Goal: Information Seeking & Learning: Learn about a topic

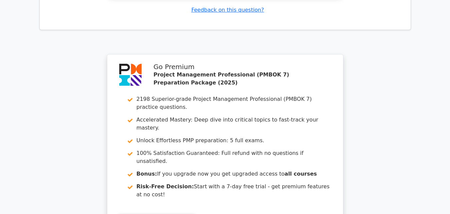
scroll to position [1628, 0]
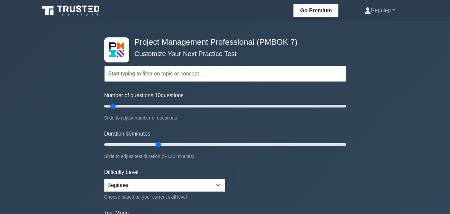
drag, startPoint x: 131, startPoint y: 107, endPoint x: 112, endPoint y: 109, distance: 18.4
type input "10"
click at [112, 109] on input "Number of questions: 10 questions" at bounding box center [225, 106] width 242 height 8
drag, startPoint x: 157, startPoint y: 144, endPoint x: 124, endPoint y: 147, distance: 33.1
type input "15"
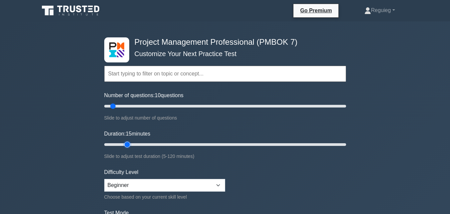
click at [124, 147] on input "Duration: 15 minutes" at bounding box center [225, 144] width 242 height 8
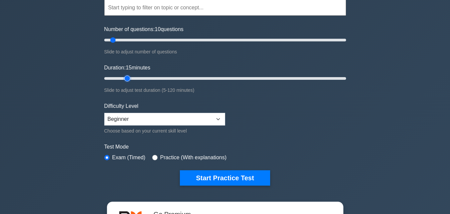
scroll to position [67, 0]
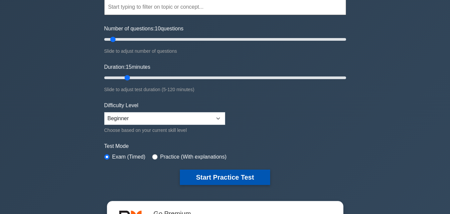
click at [211, 173] on button "Start Practice Test" at bounding box center [225, 176] width 90 height 15
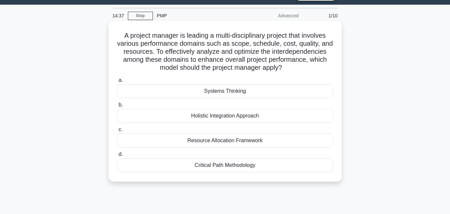
scroll to position [33, 0]
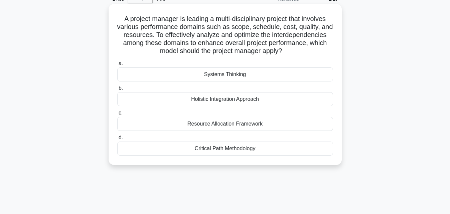
click at [148, 71] on div "Systems Thinking" at bounding box center [225, 74] width 216 height 14
click at [117, 66] on input "a. Systems Thinking" at bounding box center [117, 63] width 0 height 4
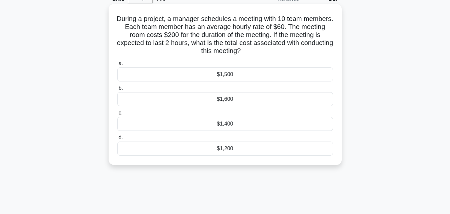
scroll to position [0, 0]
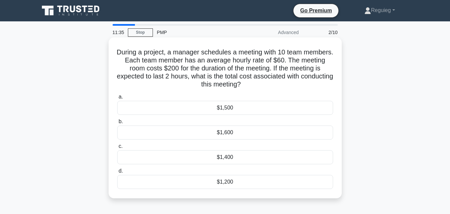
click at [239, 136] on div "$1,600" at bounding box center [225, 132] width 216 height 14
click at [117, 124] on input "b. $1,600" at bounding box center [117, 121] width 0 height 4
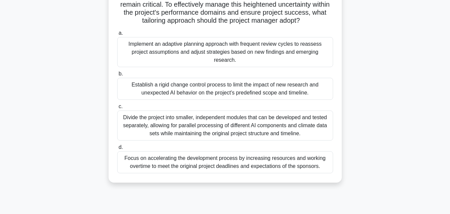
scroll to position [133, 0]
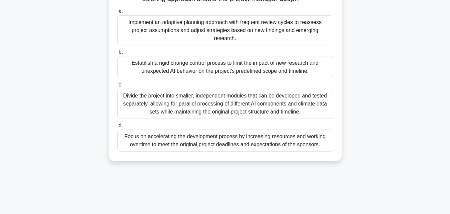
click at [185, 73] on div "Establish a rigid change control process to limit the impact of new research an…" at bounding box center [225, 67] width 216 height 22
click at [117, 54] on input "b. Establish a rigid change control process to limit the impact of new research…" at bounding box center [117, 52] width 0 height 4
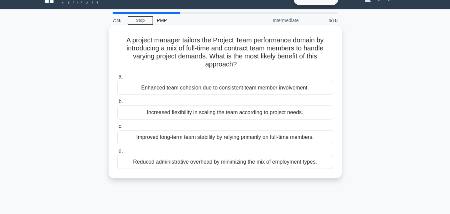
scroll to position [0, 0]
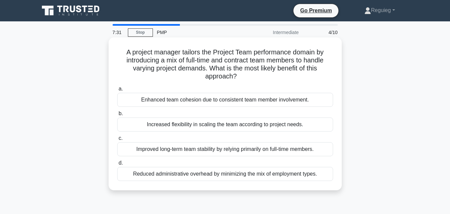
click at [163, 172] on div "Reduced administrative overhead by minimizing the mix of employment types." at bounding box center [225, 174] width 216 height 14
click at [117, 165] on input "d. Reduced administrative overhead by minimizing the mix of employment types." at bounding box center [117, 163] width 0 height 4
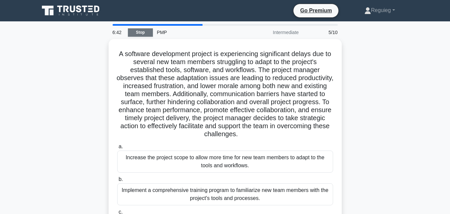
click at [139, 30] on link "Stop" at bounding box center [140, 32] width 25 height 8
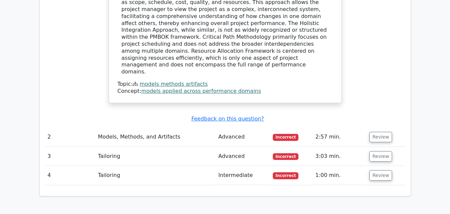
scroll to position [700, 0]
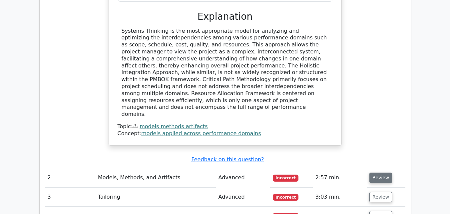
click at [378, 172] on button "Review" at bounding box center [381, 177] width 23 height 10
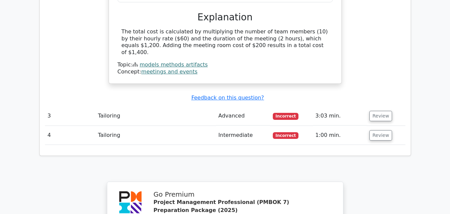
scroll to position [1000, 0]
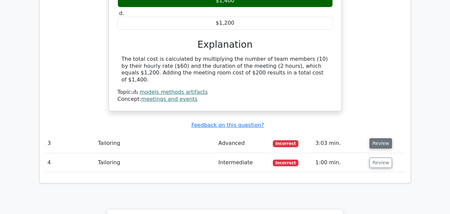
click at [379, 138] on button "Review" at bounding box center [381, 143] width 23 height 10
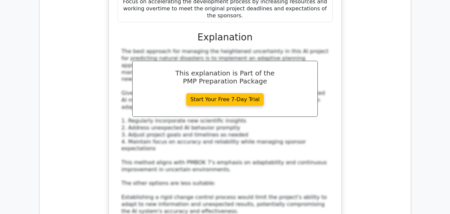
scroll to position [1500, 0]
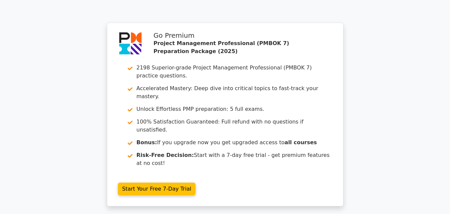
scroll to position [2068, 0]
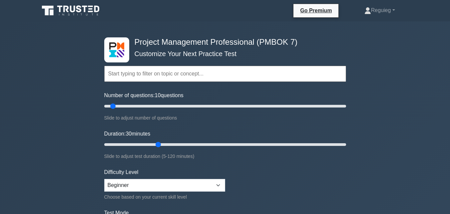
drag, startPoint x: 133, startPoint y: 106, endPoint x: 112, endPoint y: 113, distance: 22.0
type input "10"
click at [112, 110] on input "Number of questions: 10 questions" at bounding box center [225, 106] width 242 height 8
drag, startPoint x: 157, startPoint y: 144, endPoint x: 116, endPoint y: 151, distance: 41.6
type input "10"
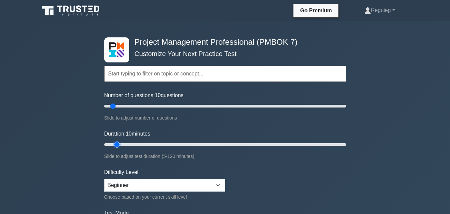
click at [116, 148] on input "Duration: 10 minutes" at bounding box center [225, 144] width 242 height 8
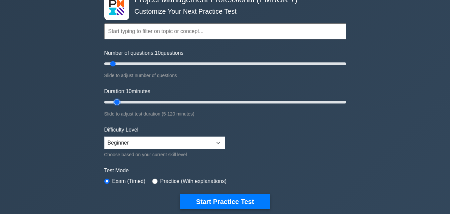
scroll to position [133, 0]
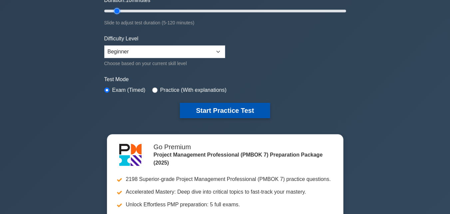
drag, startPoint x: 200, startPoint y: 106, endPoint x: 198, endPoint y: 111, distance: 5.4
click at [200, 107] on button "Start Practice Test" at bounding box center [225, 110] width 90 height 15
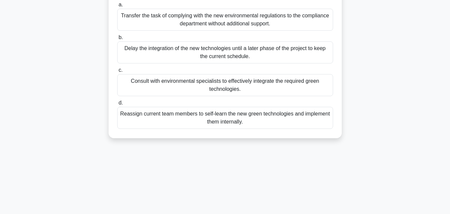
scroll to position [67, 0]
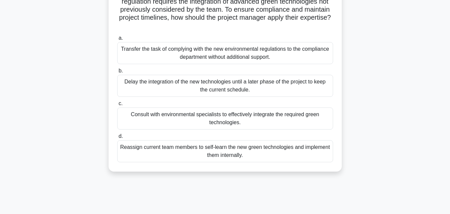
click at [139, 117] on div "Consult with environmental specialists to effectively integrate the required gr…" at bounding box center [225, 118] width 216 height 22
click at [117, 106] on input "c. Consult with environmental specialists to effectively integrate the required…" at bounding box center [117, 103] width 0 height 4
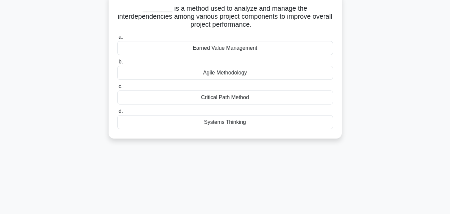
scroll to position [0, 0]
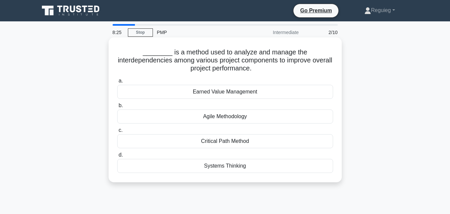
click at [173, 167] on div "Systems Thinking" at bounding box center [225, 166] width 216 height 14
click at [117, 157] on input "d. Systems Thinking" at bounding box center [117, 155] width 0 height 4
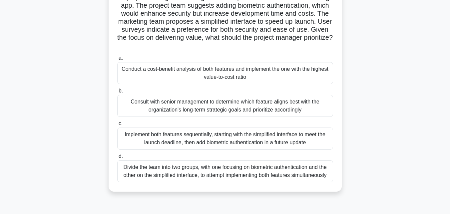
scroll to position [67, 0]
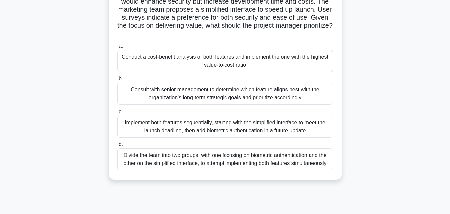
click at [195, 60] on div "Conduct a cost-benefit analysis of both features and implement the one with the…" at bounding box center [225, 61] width 216 height 22
click at [117, 48] on input "a. Conduct a cost-benefit analysis of both features and implement the one with …" at bounding box center [117, 46] width 0 height 4
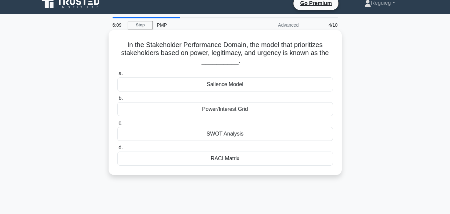
scroll to position [0, 0]
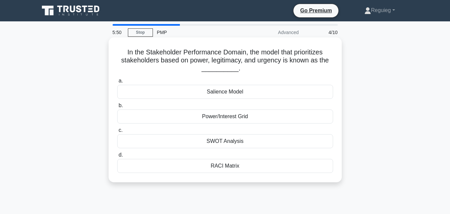
click at [193, 117] on div "Power/Interest Grid" at bounding box center [225, 116] width 216 height 14
click at [117, 108] on input "b. Power/Interest Grid" at bounding box center [117, 105] width 0 height 4
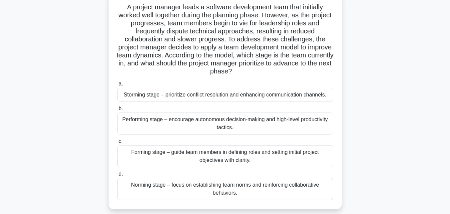
scroll to position [33, 0]
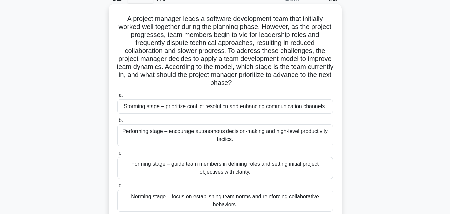
click at [234, 199] on div "Norming stage – focus on establishing team norms and reinforcing collaborative …" at bounding box center [225, 200] width 216 height 22
click at [117, 188] on input "d. Norming stage – focus on establishing team norms and reinforcing collaborati…" at bounding box center [117, 185] width 0 height 4
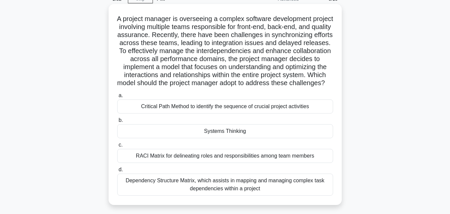
click at [228, 138] on div "Systems Thinking" at bounding box center [225, 131] width 216 height 14
click at [117, 122] on input "b. Systems Thinking" at bounding box center [117, 120] width 0 height 4
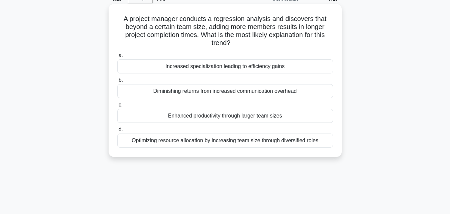
click at [205, 141] on div "Optimizing resource allocation by increasing team size through diversified roles" at bounding box center [225, 140] width 216 height 14
click at [117, 132] on input "d. Optimizing resource allocation by increasing team size through diversified r…" at bounding box center [117, 129] width 0 height 4
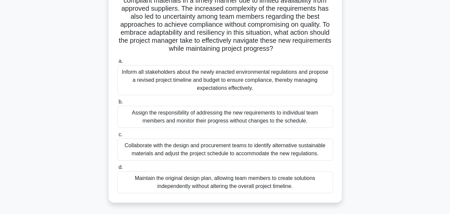
scroll to position [146, 0]
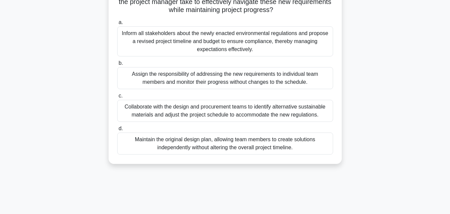
click at [187, 117] on div "Collaborate with the design and procurement teams to identify alternative susta…" at bounding box center [225, 111] width 216 height 22
click at [117, 98] on input "c. Collaborate with the design and procurement teams to identify alternative su…" at bounding box center [117, 96] width 0 height 4
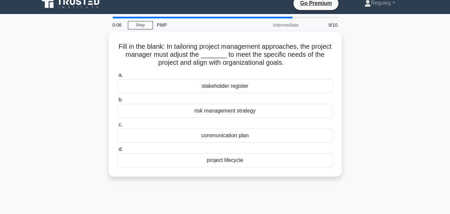
scroll to position [0, 0]
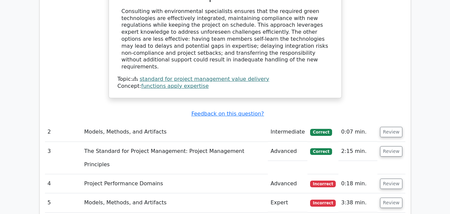
scroll to position [767, 0]
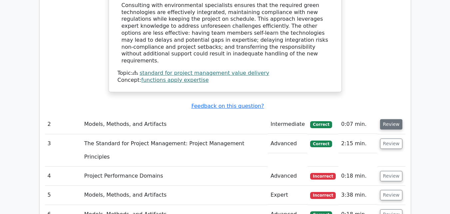
click at [391, 119] on button "Review" at bounding box center [391, 124] width 23 height 10
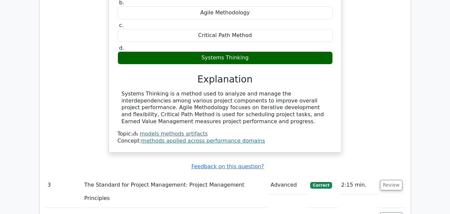
scroll to position [1000, 0]
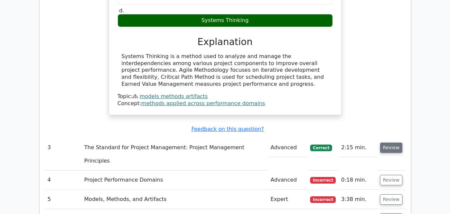
click at [383, 142] on button "Review" at bounding box center [391, 147] width 23 height 10
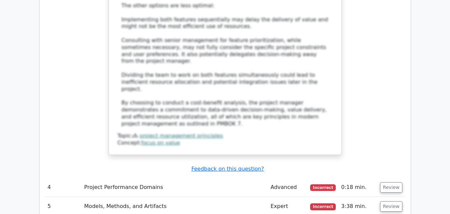
scroll to position [1533, 0]
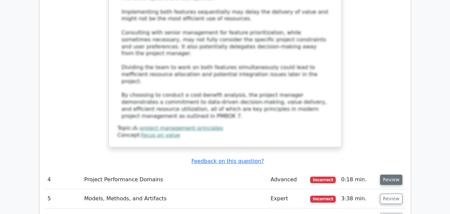
click at [395, 174] on button "Review" at bounding box center [391, 179] width 23 height 10
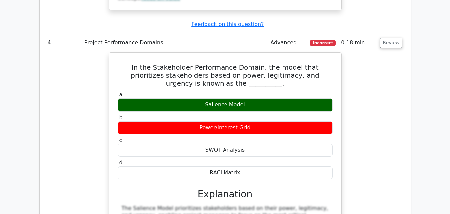
scroll to position [1600, 0]
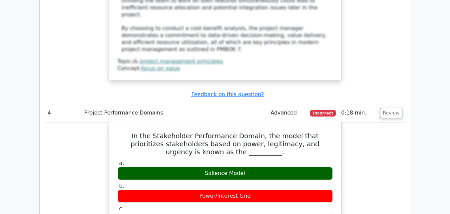
drag, startPoint x: 254, startPoint y: 81, endPoint x: 206, endPoint y: 84, distance: 48.1
click at [206, 167] on div "Salience Model" at bounding box center [225, 173] width 215 height 13
copy div "Salience Model"
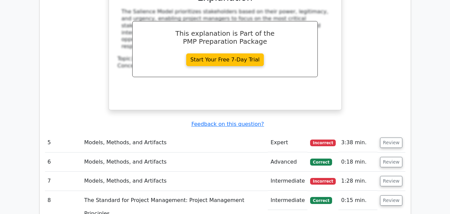
scroll to position [1867, 0]
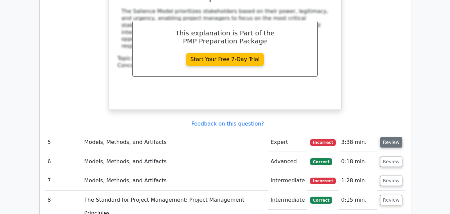
click at [387, 137] on button "Review" at bounding box center [391, 142] width 23 height 10
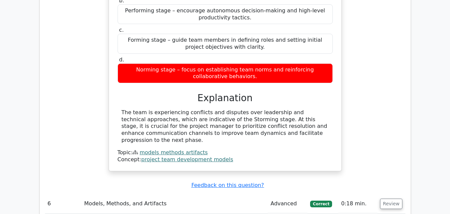
scroll to position [2133, 0]
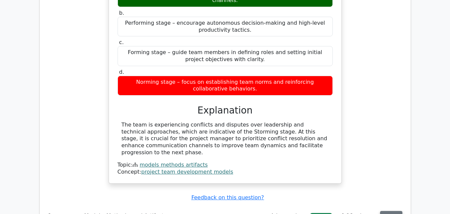
click at [395, 211] on button "Review" at bounding box center [391, 216] width 23 height 10
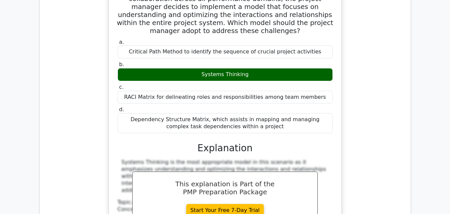
scroll to position [2433, 0]
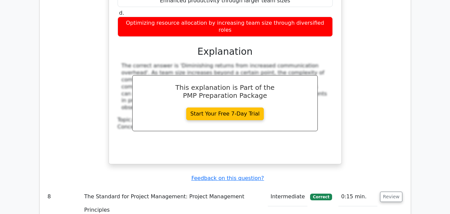
scroll to position [2833, 0]
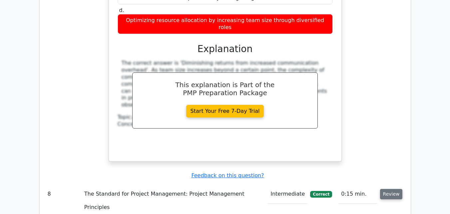
click at [385, 189] on button "Review" at bounding box center [391, 194] width 23 height 10
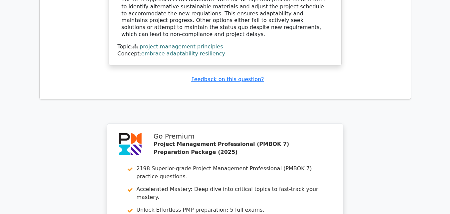
scroll to position [3400, 0]
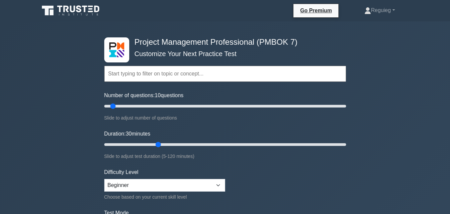
drag, startPoint x: 132, startPoint y: 106, endPoint x: 115, endPoint y: 110, distance: 17.4
type input "10"
click at [115, 110] on input "Number of questions: 10 questions" at bounding box center [225, 106] width 242 height 8
drag, startPoint x: 157, startPoint y: 144, endPoint x: 132, endPoint y: 145, distance: 25.7
click at [132, 145] on input "Duration: 15 minutes" at bounding box center [225, 144] width 242 height 8
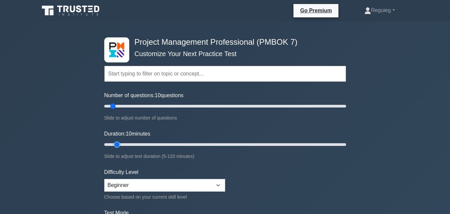
drag, startPoint x: 129, startPoint y: 144, endPoint x: 120, endPoint y: 146, distance: 8.9
click at [120, 146] on input "Duration: 10 minutes" at bounding box center [225, 144] width 242 height 8
drag, startPoint x: 118, startPoint y: 144, endPoint x: 124, endPoint y: 144, distance: 6.0
type input "15"
click at [124, 144] on input "Duration: 15 minutes" at bounding box center [225, 144] width 242 height 8
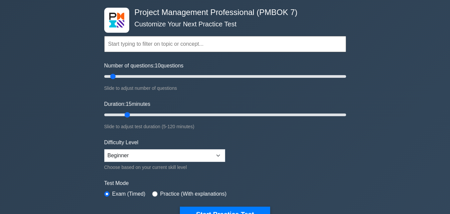
scroll to position [100, 0]
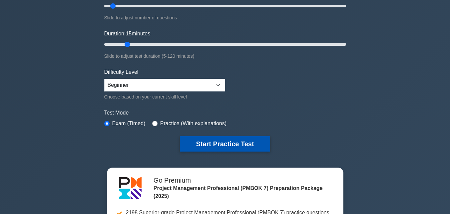
click at [208, 142] on button "Start Practice Test" at bounding box center [225, 143] width 90 height 15
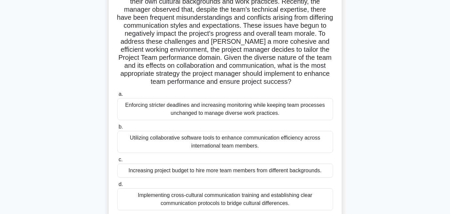
scroll to position [100, 0]
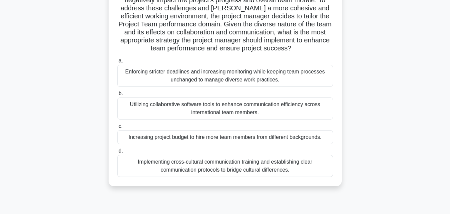
click at [171, 110] on div "Utilizing collaborative software tools to enhance communication efficiency acro…" at bounding box center [225, 108] width 216 height 22
click at [117, 96] on input "b. Utilizing collaborative software tools to enhance communication efficiency a…" at bounding box center [117, 93] width 0 height 4
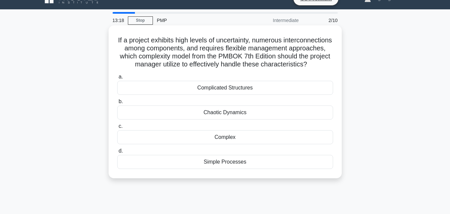
scroll to position [0, 0]
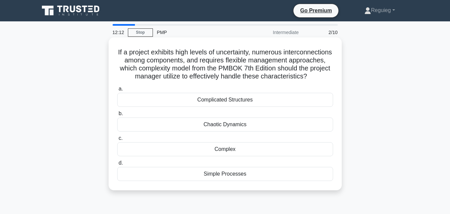
click at [219, 107] on div "Complicated Structures" at bounding box center [225, 100] width 216 height 14
click at [117, 91] on input "a. Complicated Structures" at bounding box center [117, 89] width 0 height 4
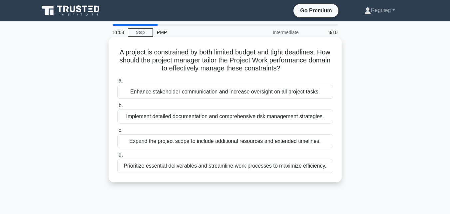
click at [168, 169] on div "Prioritize essential deliverables and streamline work processes to maximize eff…" at bounding box center [225, 166] width 216 height 14
click at [117, 157] on input "d. Prioritize essential deliverables and streamline work processes to maximize …" at bounding box center [117, 155] width 0 height 4
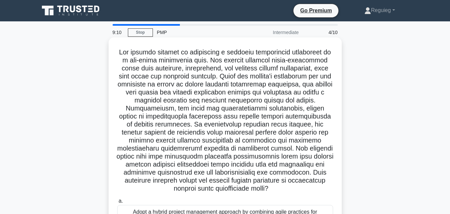
drag, startPoint x: 119, startPoint y: 52, endPoint x: 235, endPoint y: 200, distance: 187.7
click at [235, 193] on h5 ".spinner_0XTQ{transform-origin:center;animation:spinner_y6GP .75s linear infini…" at bounding box center [225, 120] width 217 height 145
copy h5 "The project manager is overseeing a software development initiative at a mid-si…"
drag, startPoint x: 258, startPoint y: 201, endPoint x: 258, endPoint y: 197, distance: 4.3
click at [258, 200] on div ".spinner_0XTQ{transform-origin:center;animation:spinner_y6GP .75s linear infini…" at bounding box center [225, 193] width 228 height 307
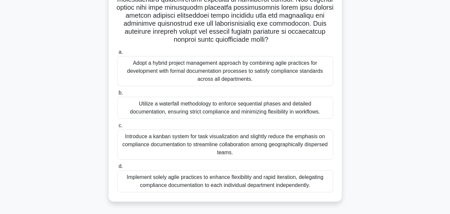
scroll to position [157, 0]
click at [268, 182] on div "Implement solely agile practices to enhance flexibility and rapid iteration, de…" at bounding box center [225, 181] width 216 height 22
click at [117, 168] on input "d. Implement solely agile practices to enhance flexibility and rapid iteration,…" at bounding box center [117, 166] width 0 height 4
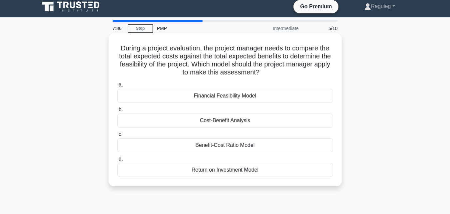
scroll to position [0, 0]
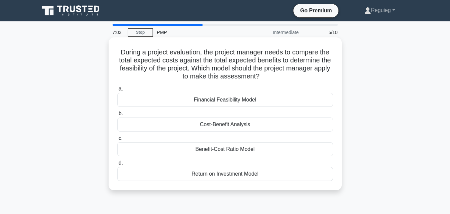
click at [224, 150] on div "Benefit-Cost Ratio Model" at bounding box center [225, 149] width 216 height 14
click at [117, 140] on input "c. Benefit-Cost Ratio Model" at bounding box center [117, 138] width 0 height 4
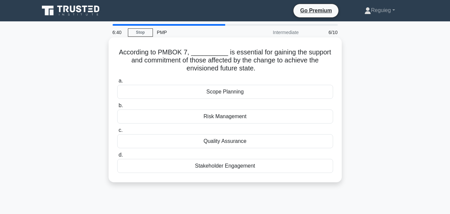
click at [250, 167] on div "Stakeholder Engagement" at bounding box center [225, 166] width 216 height 14
click at [117, 157] on input "d. Stakeholder Engagement" at bounding box center [117, 155] width 0 height 4
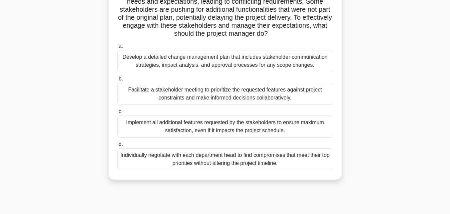
scroll to position [33, 0]
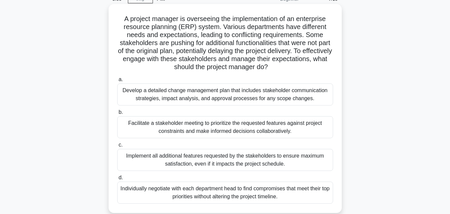
click at [211, 99] on div "Develop a detailed change management plan that includes stakeholder communicati…" at bounding box center [225, 94] width 216 height 22
click at [117, 82] on input "a. Develop a detailed change management plan that includes stakeholder communic…" at bounding box center [117, 79] width 0 height 4
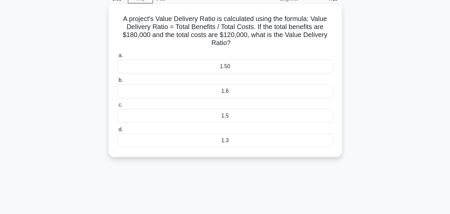
scroll to position [0, 0]
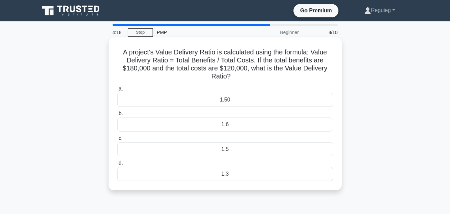
click at [182, 149] on div "1.5" at bounding box center [225, 149] width 216 height 14
click at [117, 140] on input "c. 1.5" at bounding box center [117, 138] width 0 height 4
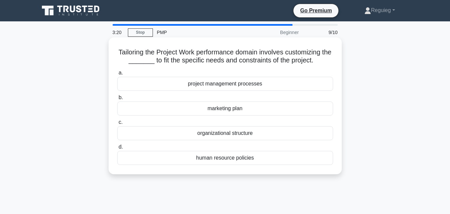
click at [260, 135] on div "organizational structure" at bounding box center [225, 133] width 216 height 14
click at [117, 124] on input "c. organizational structure" at bounding box center [117, 122] width 0 height 4
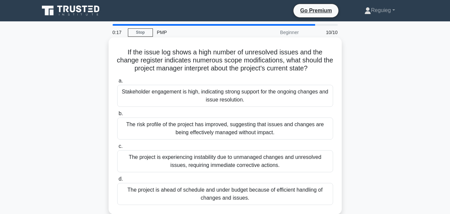
click at [172, 166] on div "The project is experiencing instability due to unmanaged changes and unresolved…" at bounding box center [225, 161] width 216 height 22
click at [117, 148] on input "c. The project is experiencing instability due to unmanaged changes and unresol…" at bounding box center [117, 146] width 0 height 4
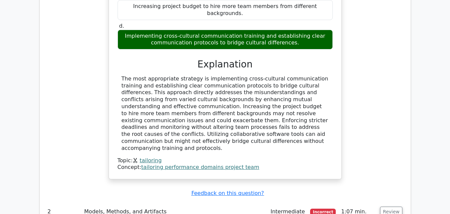
scroll to position [767, 0]
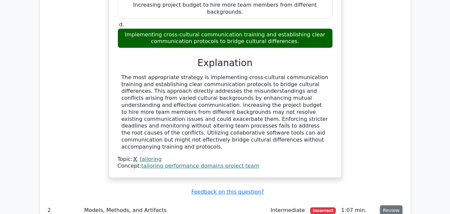
click at [387, 205] on button "Review" at bounding box center [391, 210] width 23 height 10
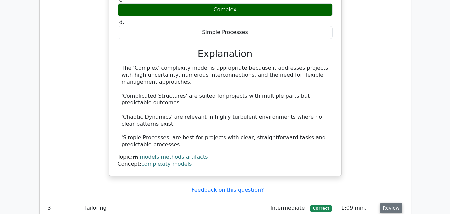
scroll to position [1100, 0]
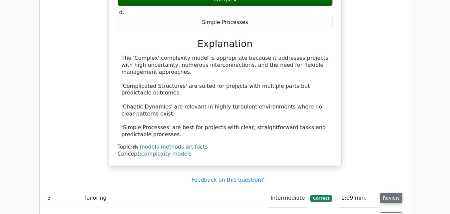
click at [392, 193] on button "Review" at bounding box center [391, 198] width 23 height 10
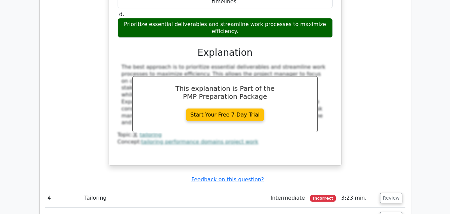
scroll to position [1433, 0]
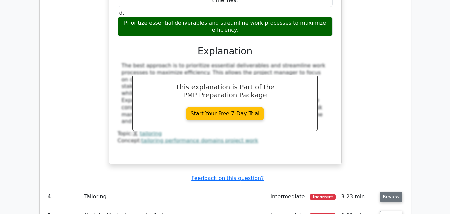
click at [389, 191] on button "Review" at bounding box center [391, 196] width 23 height 10
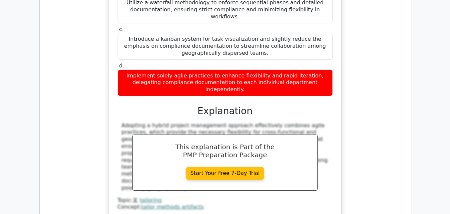
scroll to position [1900, 0]
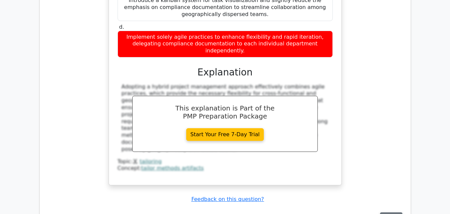
click at [394, 212] on button "Review" at bounding box center [391, 217] width 23 height 10
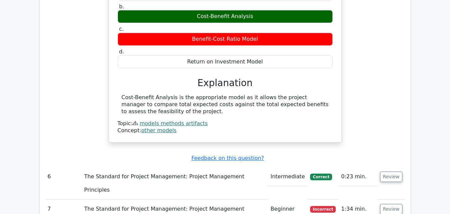
scroll to position [2200, 0]
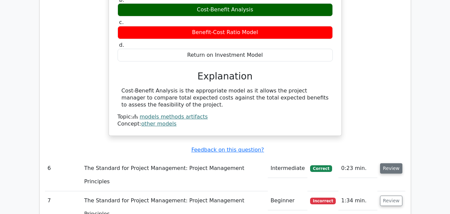
click at [383, 163] on button "Review" at bounding box center [391, 168] width 23 height 10
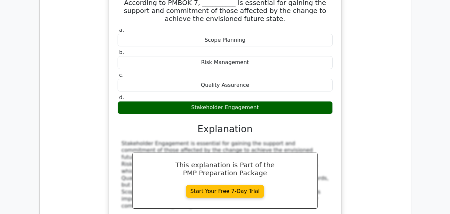
scroll to position [2400, 0]
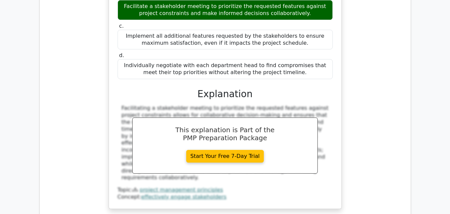
scroll to position [2833, 0]
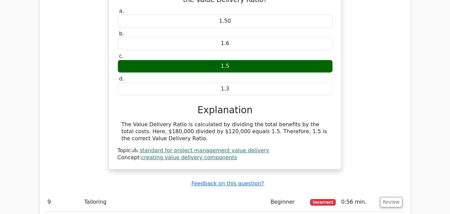
scroll to position [3100, 0]
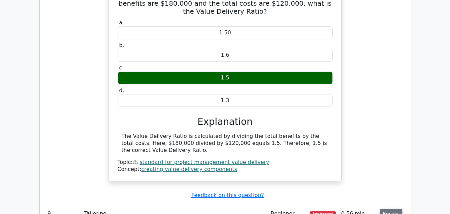
click at [396, 208] on button "Review" at bounding box center [391, 213] width 23 height 10
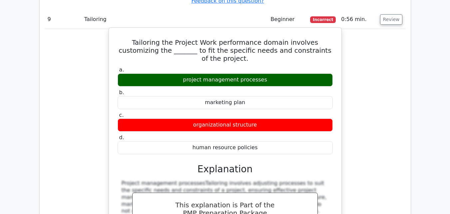
scroll to position [3300, 0]
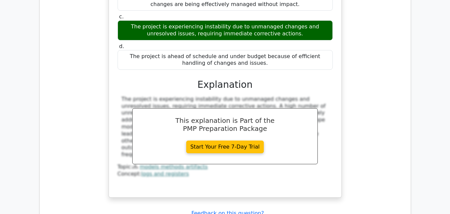
scroll to position [3674, 0]
